Goal: Navigation & Orientation: Find specific page/section

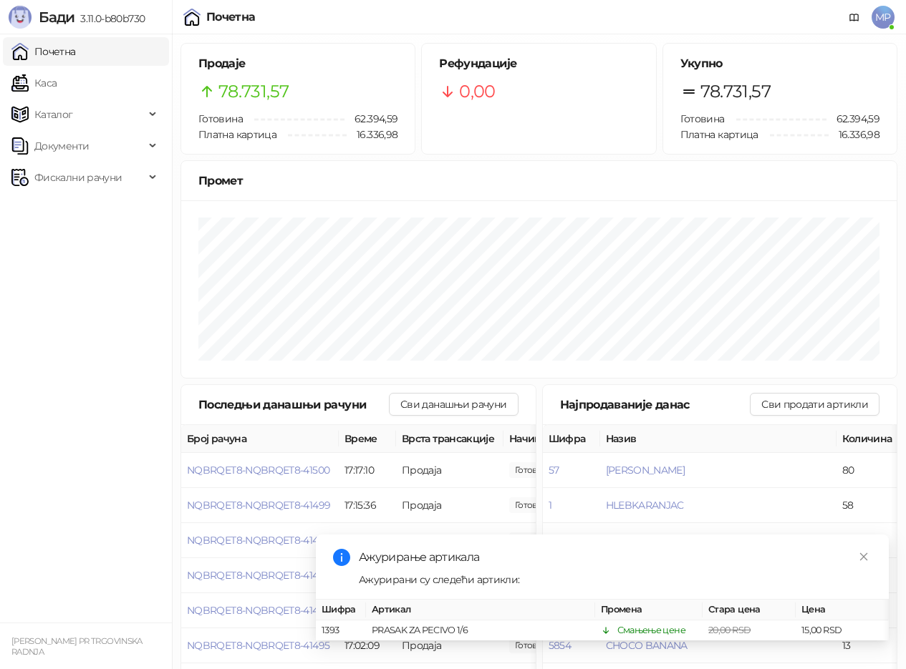
drag, startPoint x: 82, startPoint y: 83, endPoint x: 73, endPoint y: 55, distance: 29.4
click at [57, 83] on link "Каса" at bounding box center [33, 83] width 45 height 29
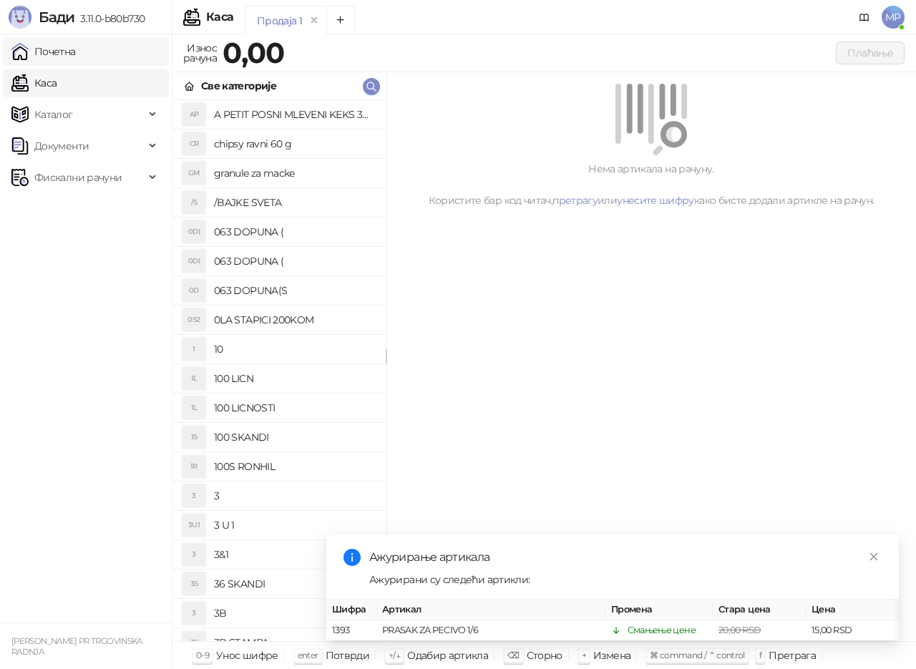
click at [72, 50] on link "Почетна" at bounding box center [43, 51] width 64 height 29
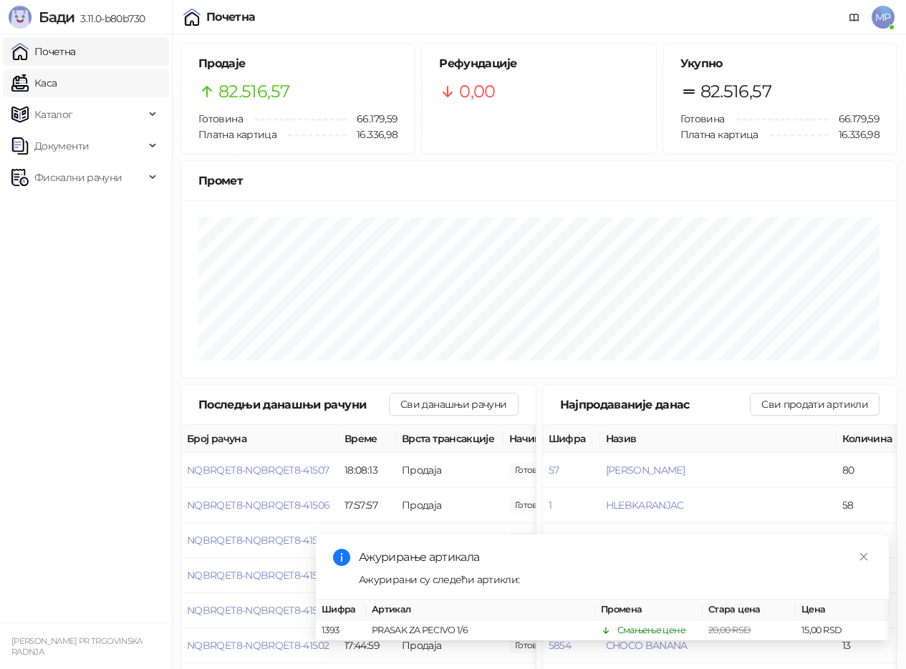
click at [57, 82] on link "Каса" at bounding box center [33, 83] width 45 height 29
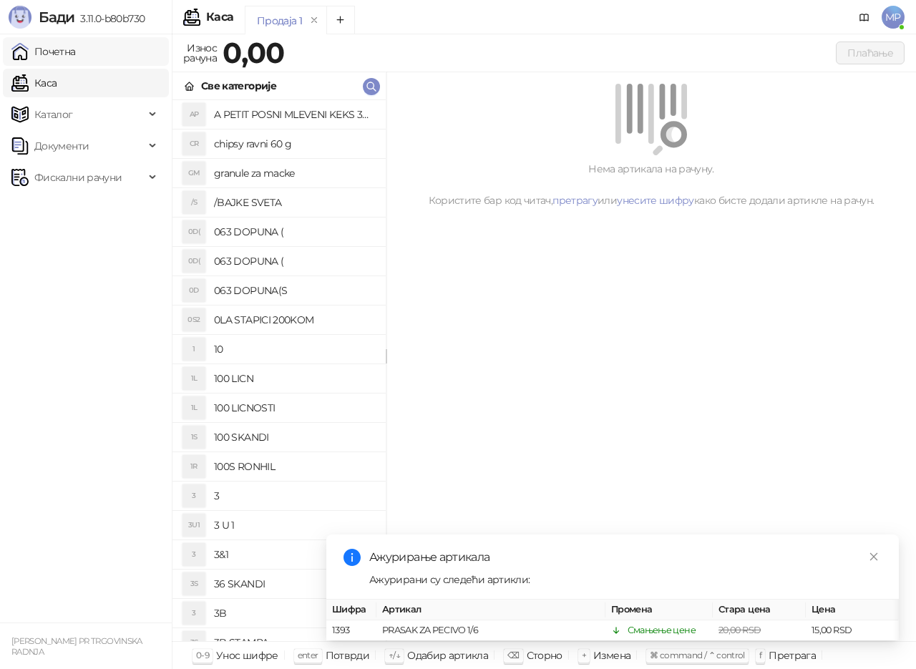
click at [64, 49] on link "Почетна" at bounding box center [43, 51] width 64 height 29
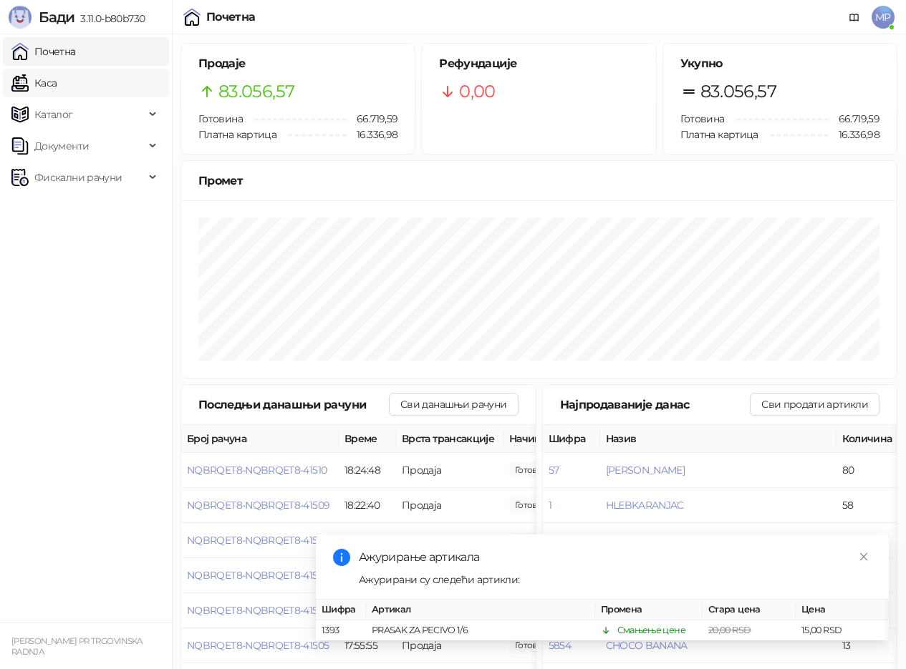
click at [57, 76] on link "Каса" at bounding box center [33, 83] width 45 height 29
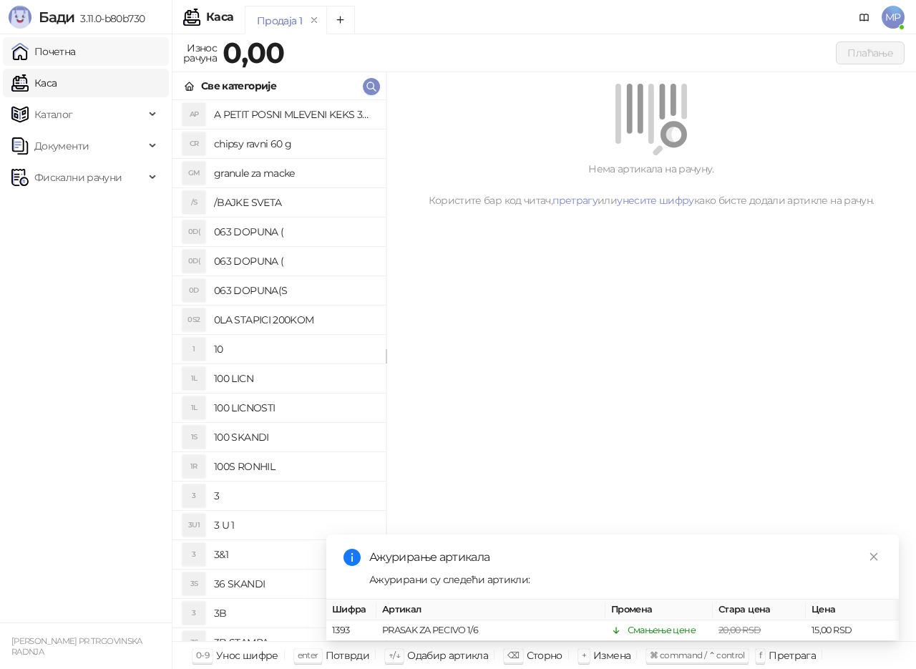
click at [76, 39] on link "Почетна" at bounding box center [43, 51] width 64 height 29
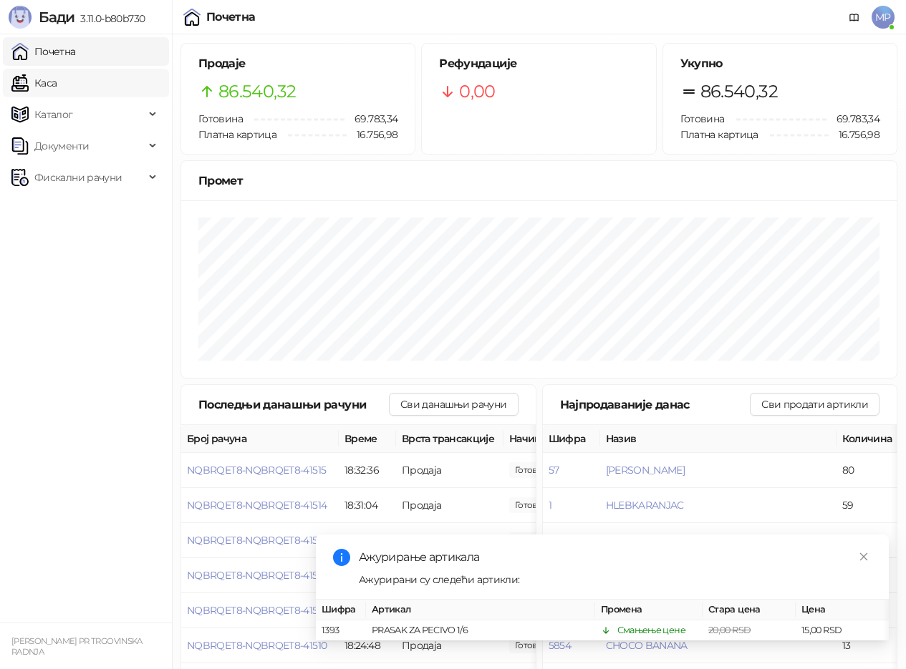
click at [57, 77] on link "Каса" at bounding box center [33, 83] width 45 height 29
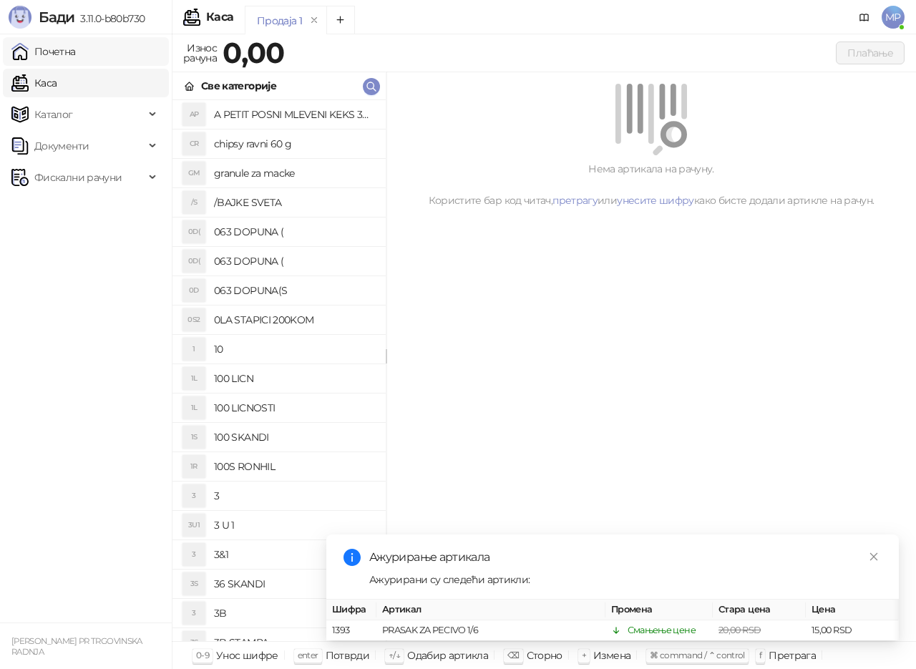
click at [76, 54] on link "Почетна" at bounding box center [43, 51] width 64 height 29
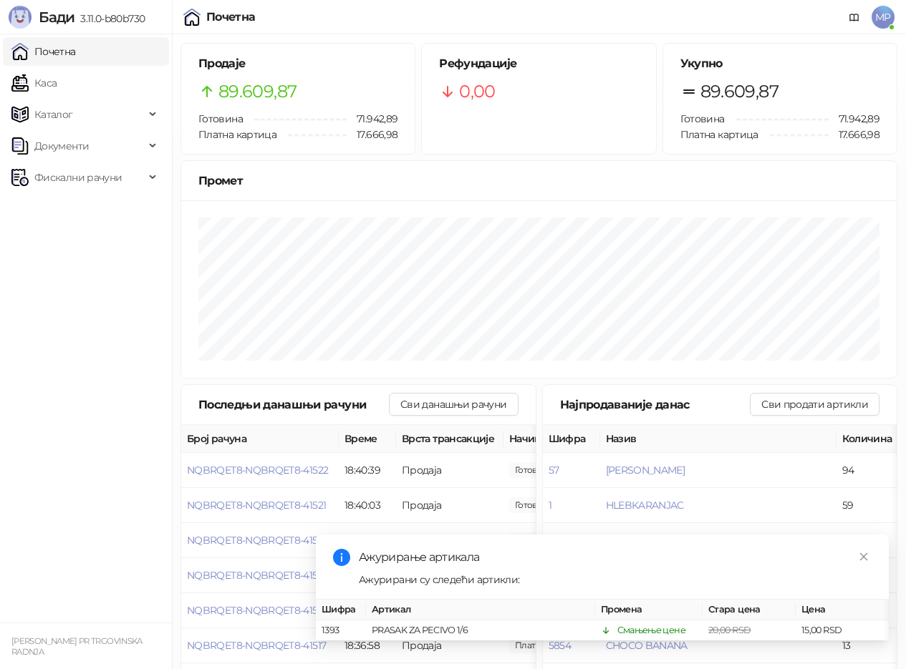
click at [57, 89] on link "Каса" at bounding box center [33, 83] width 45 height 29
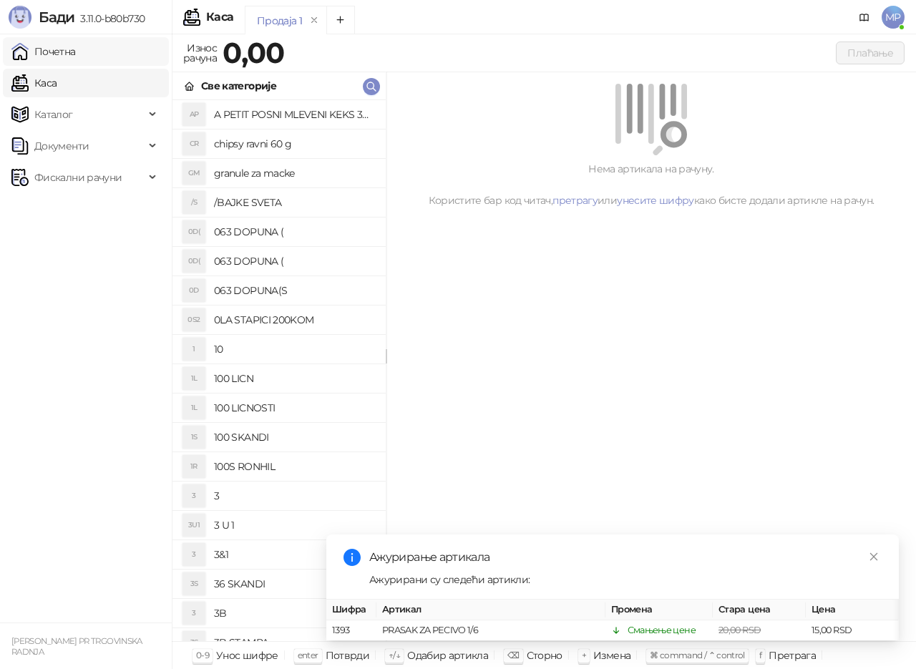
click at [76, 61] on link "Почетна" at bounding box center [43, 51] width 64 height 29
